Goal: Task Accomplishment & Management: Use online tool/utility

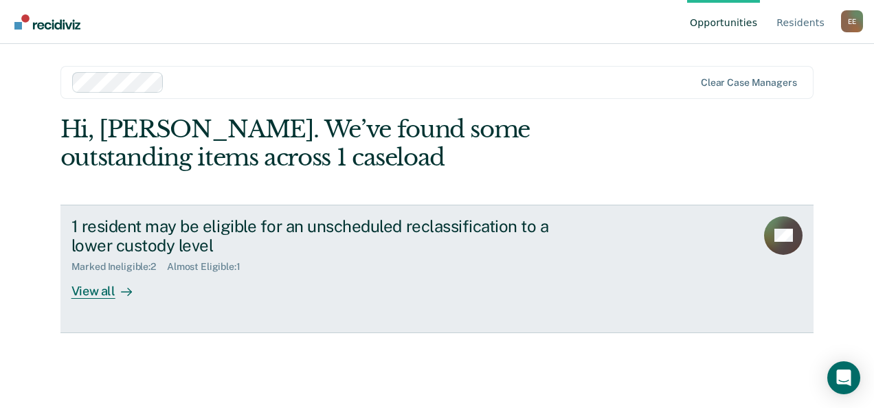
click at [122, 301] on link "1 resident may be eligible for an unscheduled reclassification to a lower custo…" at bounding box center [437, 269] width 754 height 129
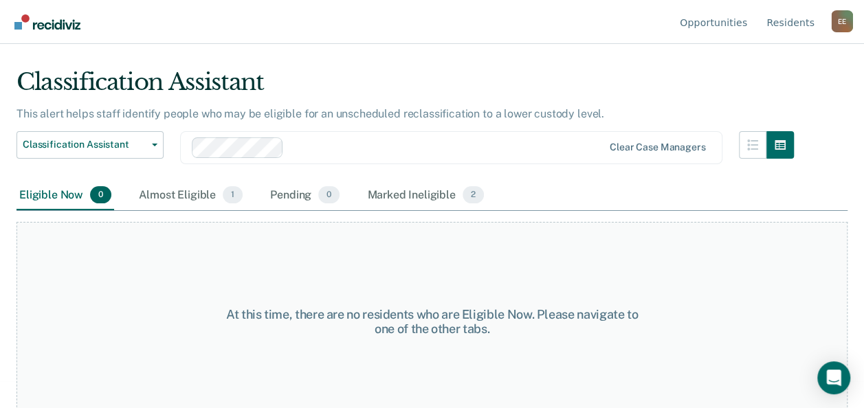
scroll to position [40, 0]
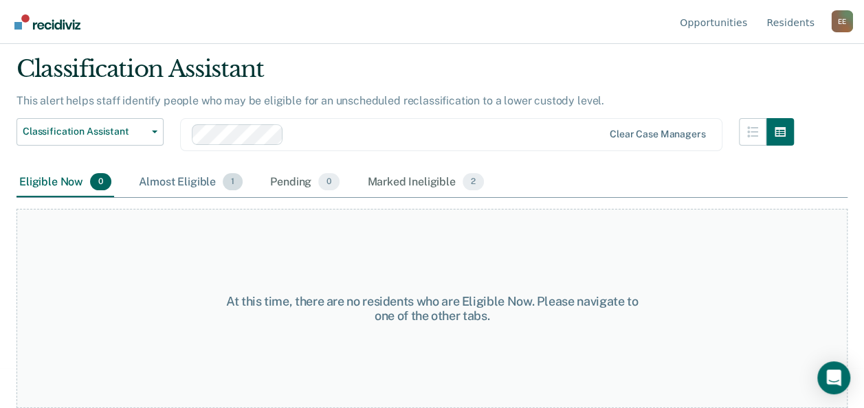
click at [192, 193] on div "Almost Eligible 1" at bounding box center [190, 183] width 109 height 30
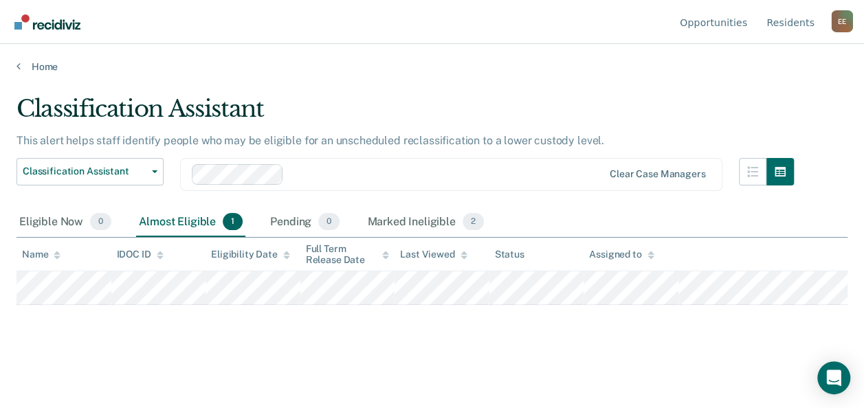
scroll to position [0, 0]
click at [82, 221] on div "Eligible Now 0" at bounding box center [65, 223] width 98 height 30
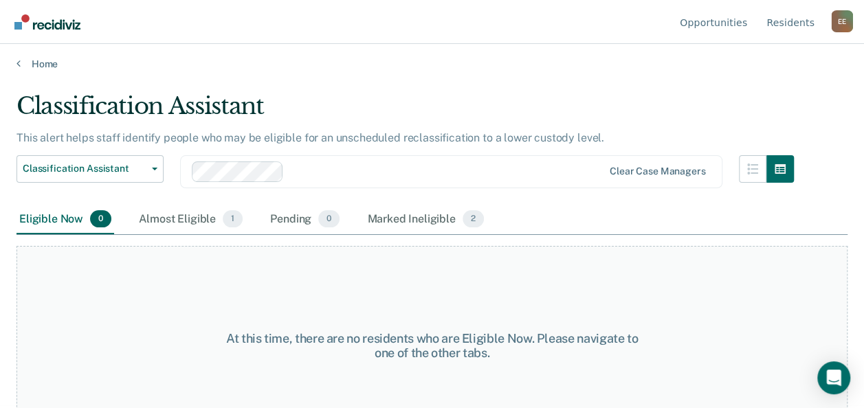
scroll to position [3, 0]
